Goal: Task Accomplishment & Management: Manage account settings

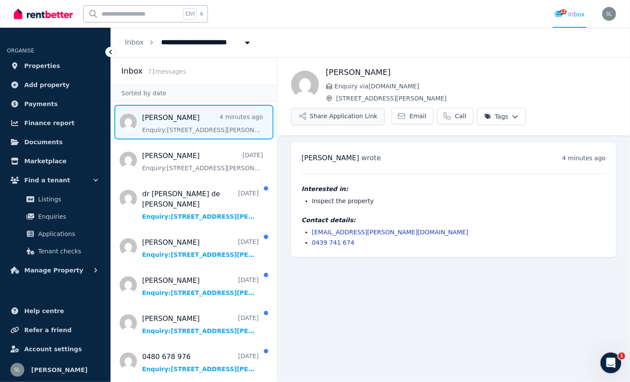
click at [333, 117] on button "Share Application Link" at bounding box center [338, 116] width 94 height 17
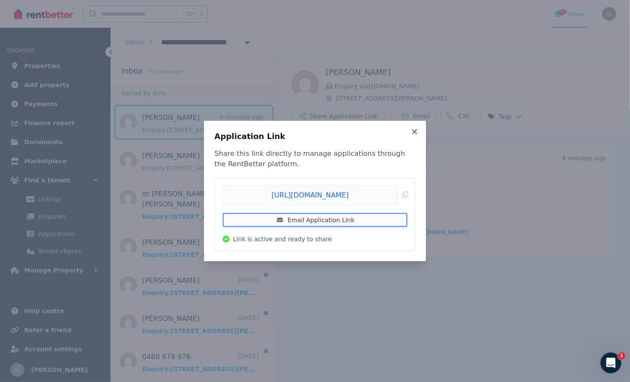
click at [337, 219] on link "Email Application Link" at bounding box center [315, 220] width 186 height 16
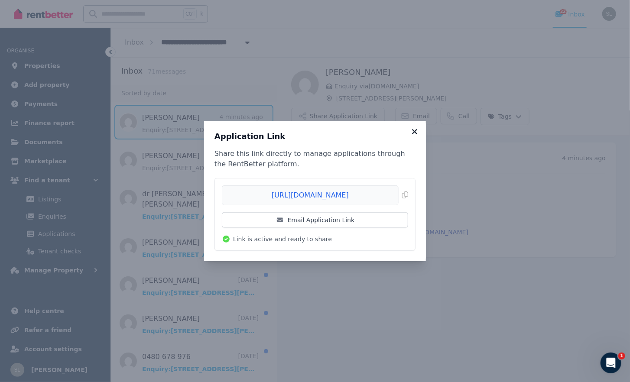
click at [412, 129] on icon at bounding box center [414, 132] width 9 height 8
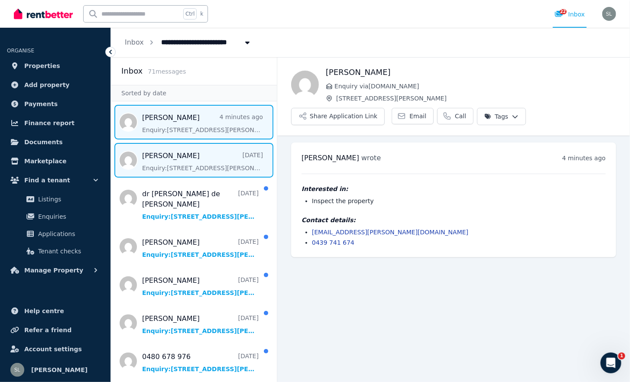
drag, startPoint x: 184, startPoint y: 165, endPoint x: 174, endPoint y: 171, distance: 11.6
click at [174, 171] on span "Message list" at bounding box center [194, 160] width 166 height 35
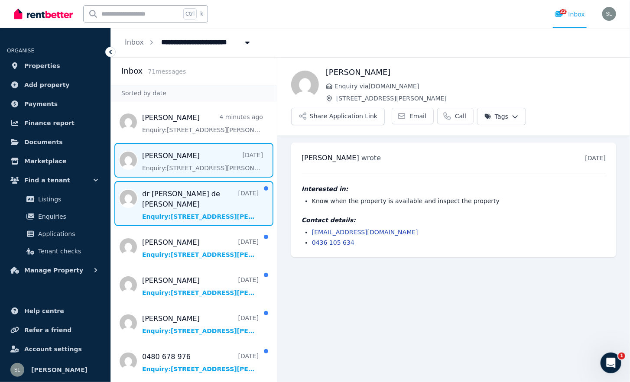
click at [200, 195] on span "Message list" at bounding box center [194, 203] width 166 height 45
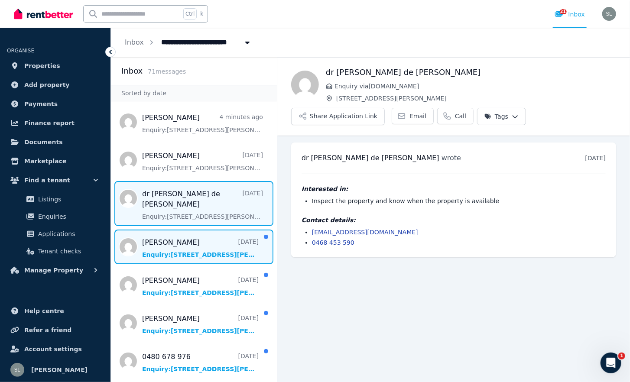
click at [204, 230] on span "Message list" at bounding box center [194, 247] width 166 height 35
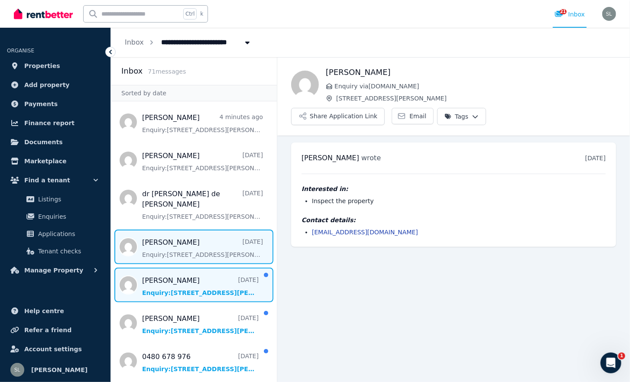
click at [194, 271] on span "Message list" at bounding box center [194, 285] width 166 height 35
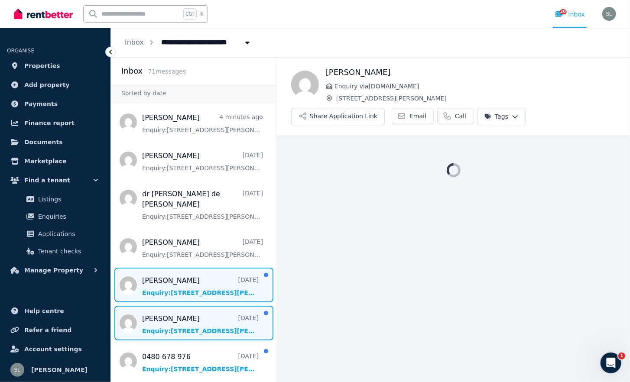
click at [174, 323] on span "Message list" at bounding box center [194, 323] width 166 height 35
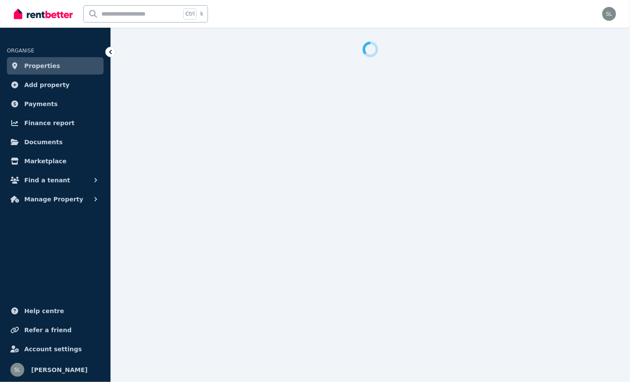
select select "**"
select select "**********"
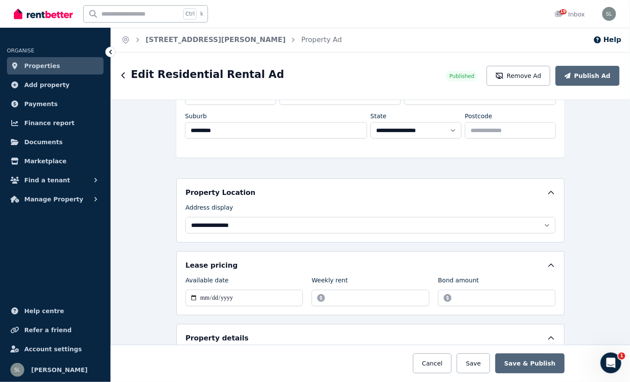
scroll to position [87, 0]
